Goal: Check status

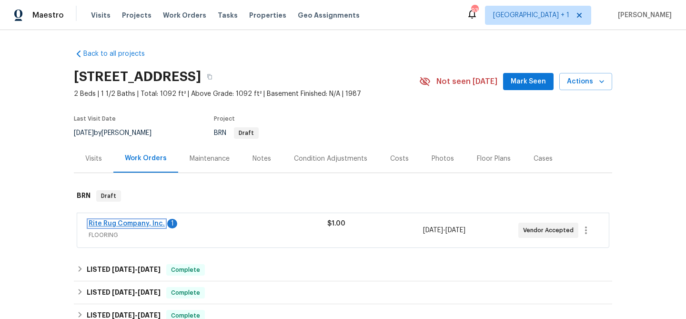
click at [132, 222] on link "Rite Rug Company, Inc." at bounding box center [127, 223] width 76 height 7
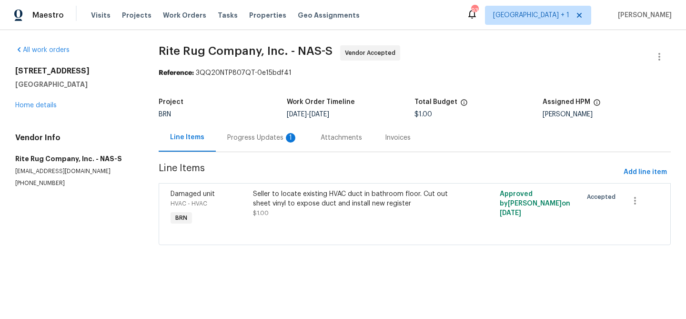
click at [262, 148] on div "Progress Updates 1" at bounding box center [262, 137] width 93 height 28
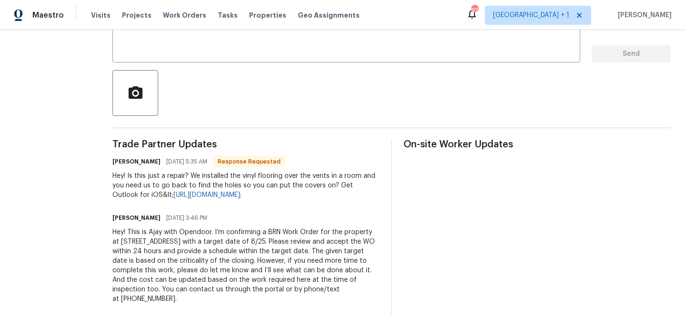
scroll to position [183, 0]
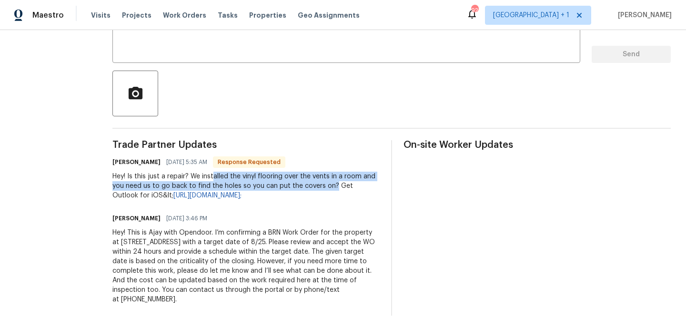
drag, startPoint x: 226, startPoint y: 173, endPoint x: 344, endPoint y: 181, distance: 118.4
click at [344, 181] on div "Hey! Is this just a repair? We installed the vinyl flooring over the vents in a…" at bounding box center [245, 185] width 267 height 29
click at [273, 148] on span "Trade Partner Updates" at bounding box center [245, 145] width 267 height 10
